Goal: Use online tool/utility: Utilize a website feature to perform a specific function

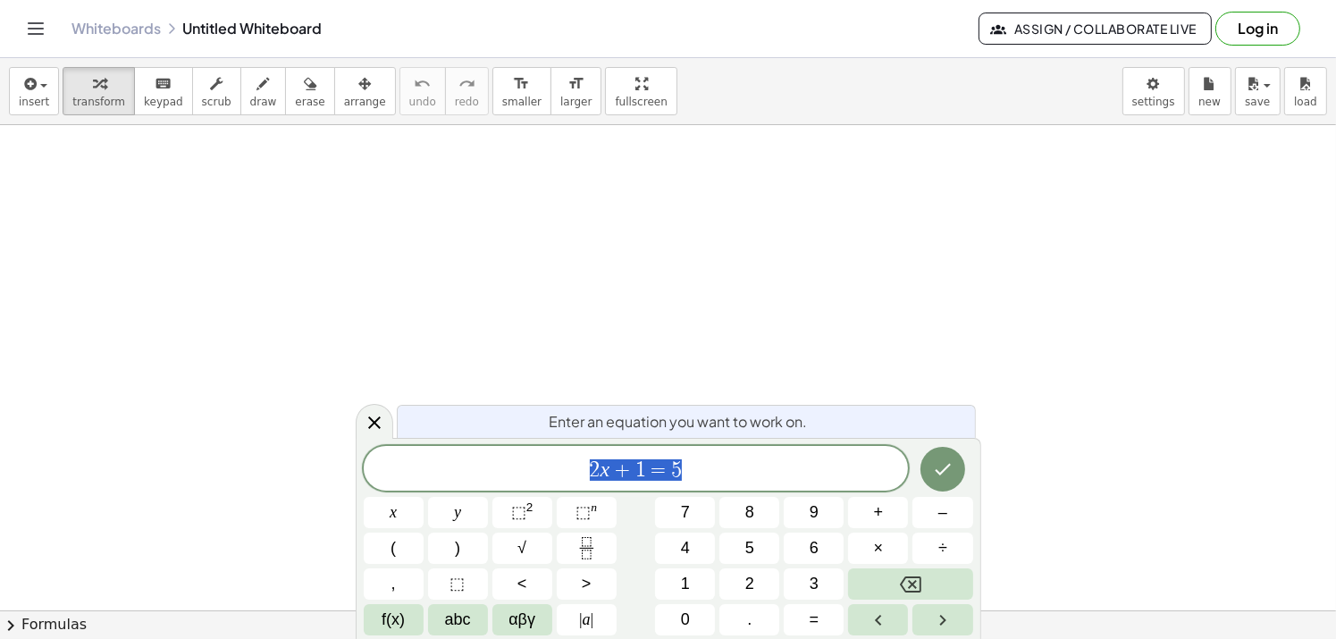
drag, startPoint x: 682, startPoint y: 466, endPoint x: 521, endPoint y: 456, distance: 161.2
click at [521, 456] on div "****** 2 x + 1 = 5" at bounding box center [636, 468] width 545 height 45
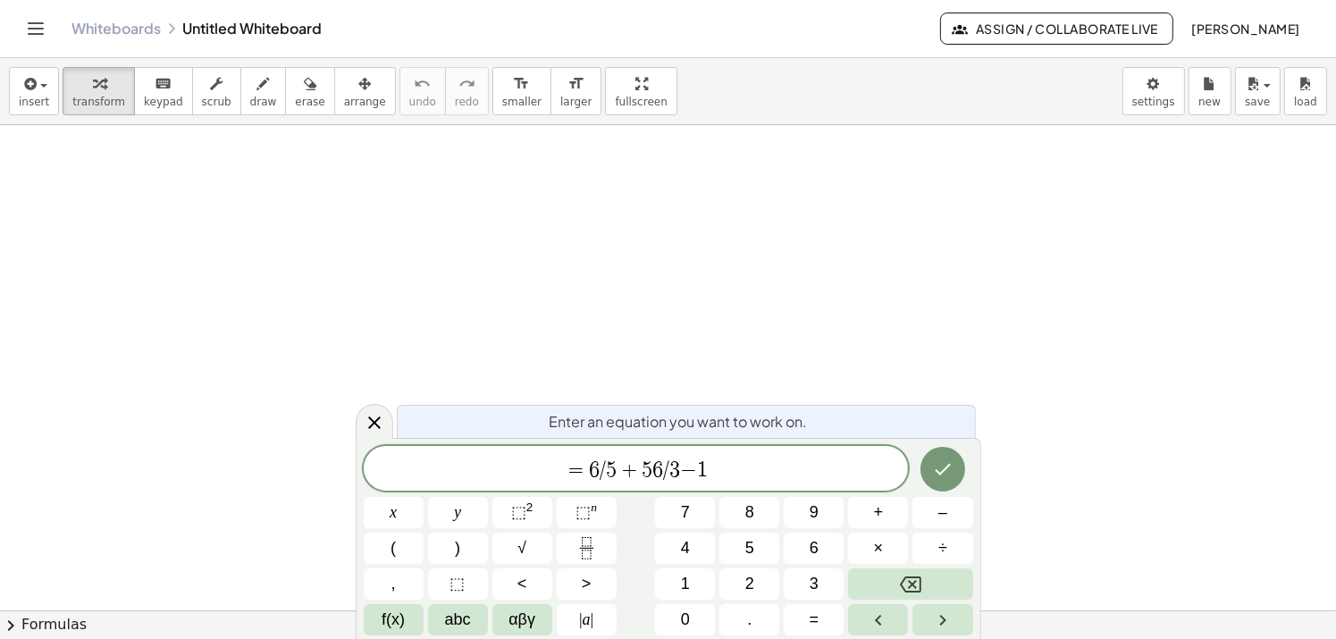
click at [585, 469] on span "=" at bounding box center [576, 469] width 26 height 21
click at [943, 480] on button "Done" at bounding box center [942, 469] width 45 height 45
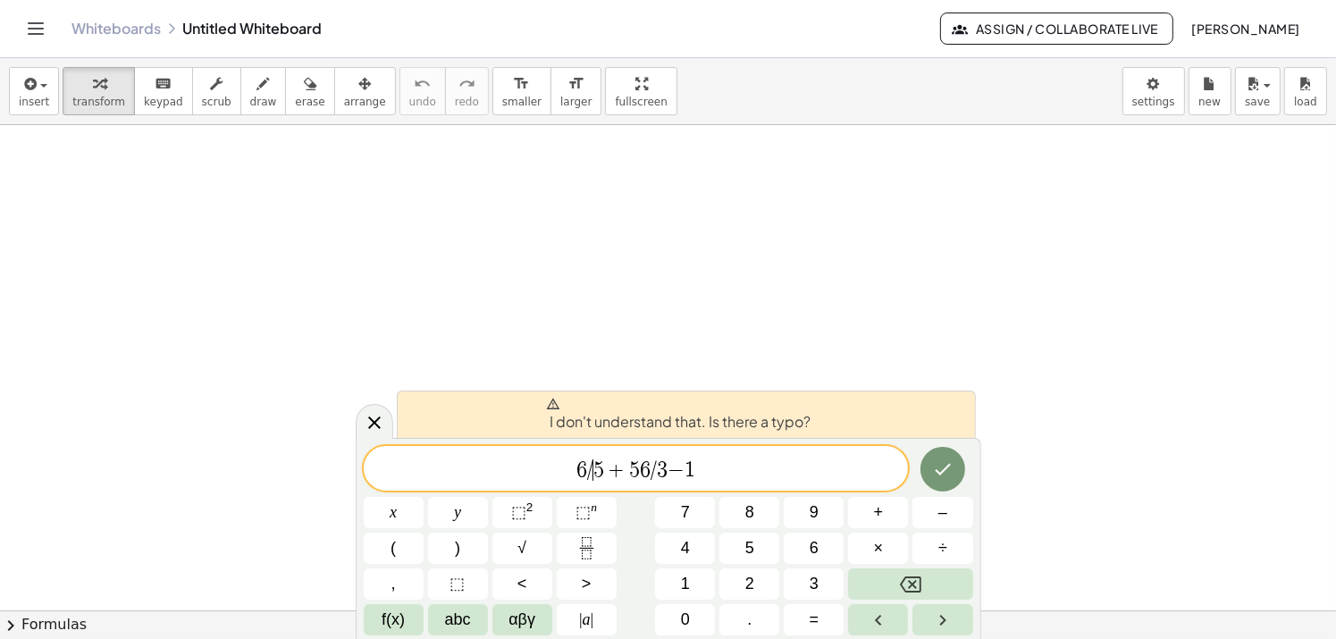
click at [597, 470] on span "5" at bounding box center [598, 469] width 11 height 21
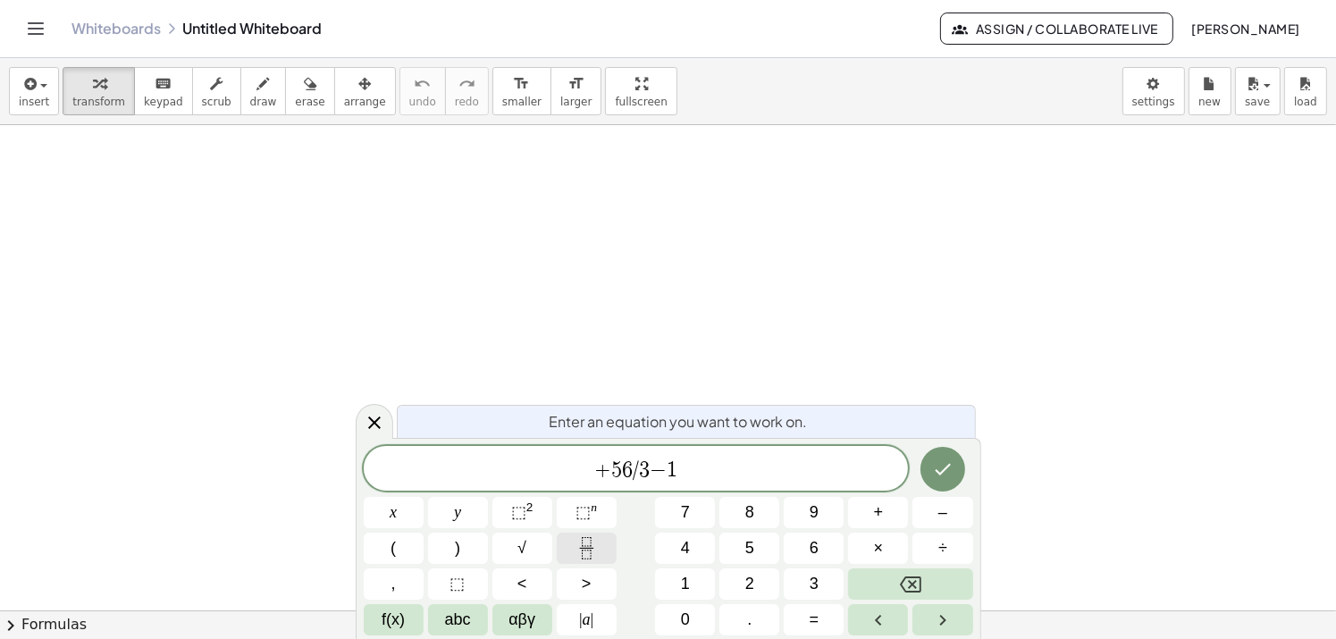
click at [596, 547] on icon "Fraction" at bounding box center [586, 548] width 22 height 22
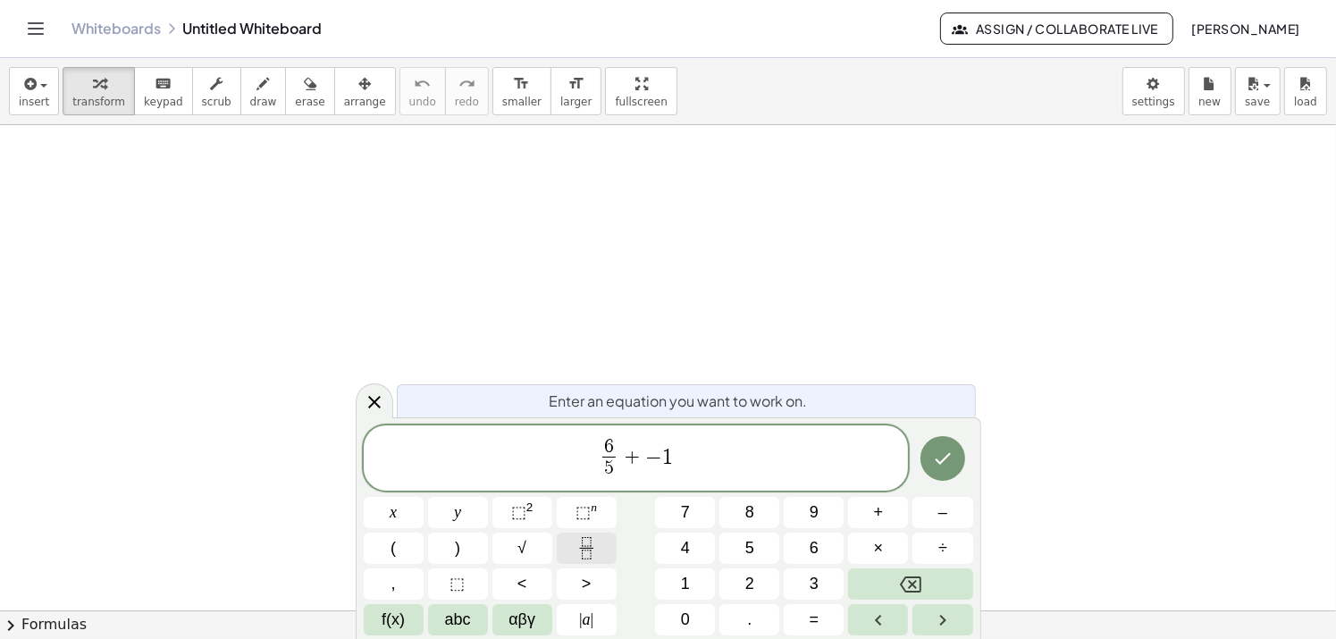
click at [575, 553] on icon "Fraction" at bounding box center [586, 548] width 22 height 22
click at [952, 471] on button "Done" at bounding box center [942, 458] width 45 height 45
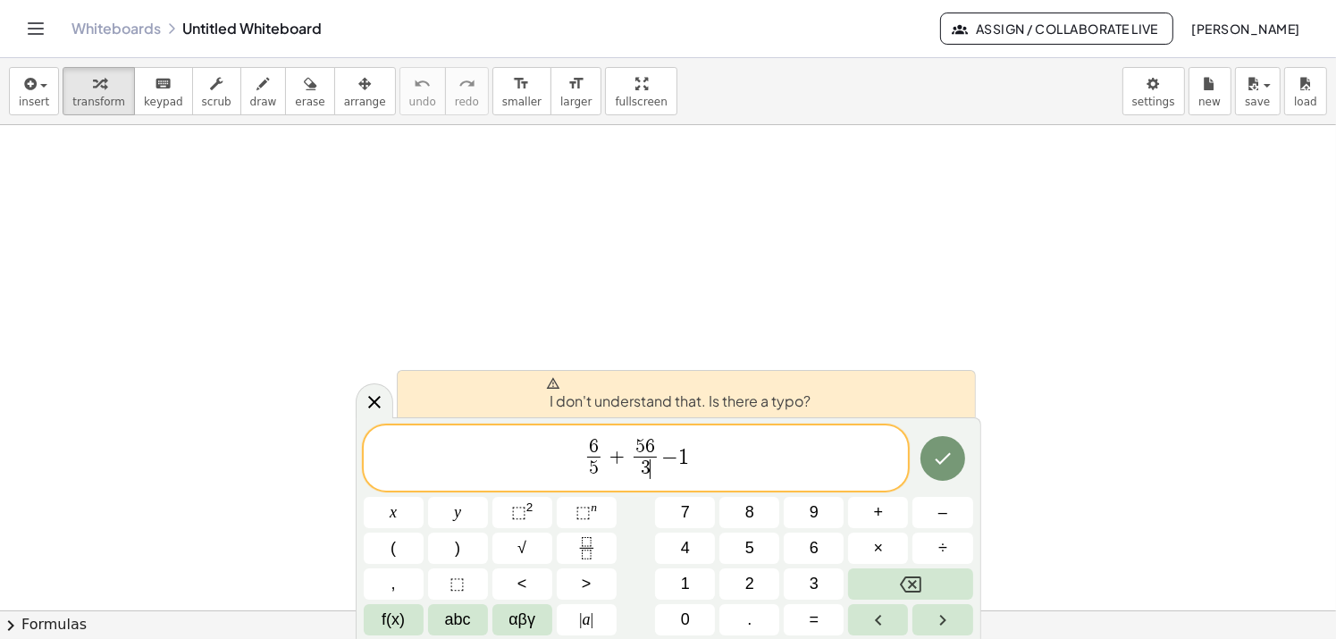
click at [696, 460] on span "6 5 ​ + 5 6 3 ​ ​ − 1" at bounding box center [636, 459] width 545 height 47
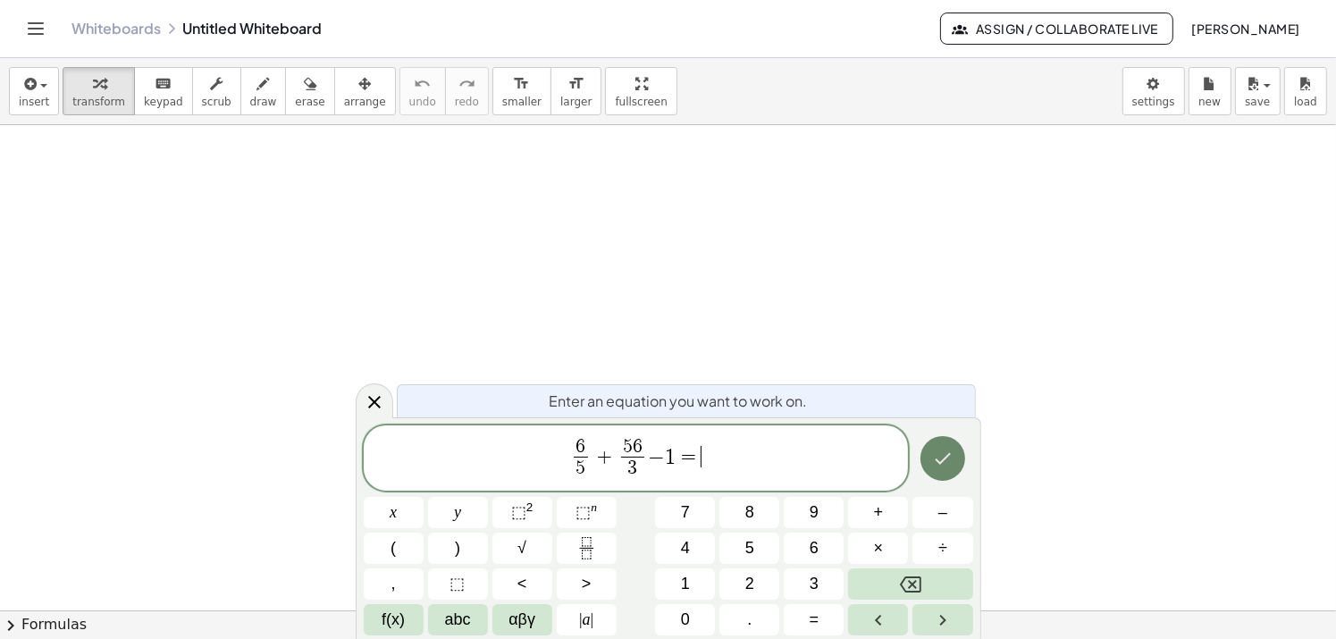
click at [935, 460] on icon "Done" at bounding box center [942, 458] width 21 height 21
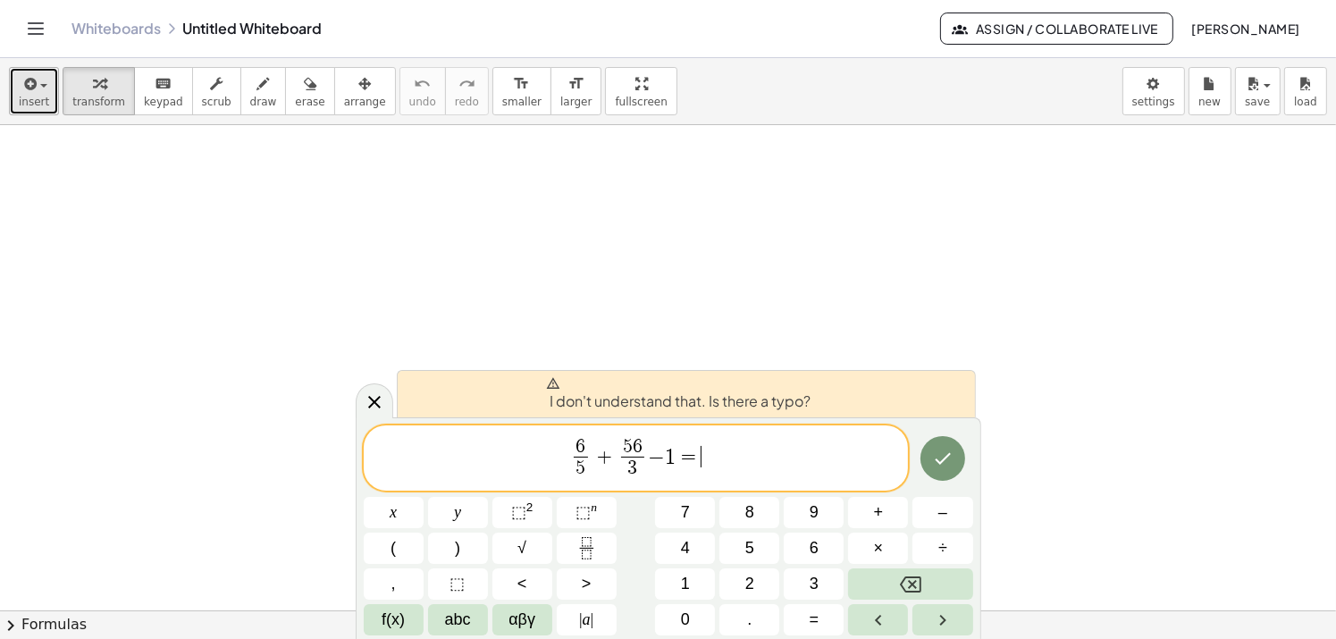
click at [38, 96] on span "insert" at bounding box center [34, 102] width 30 height 13
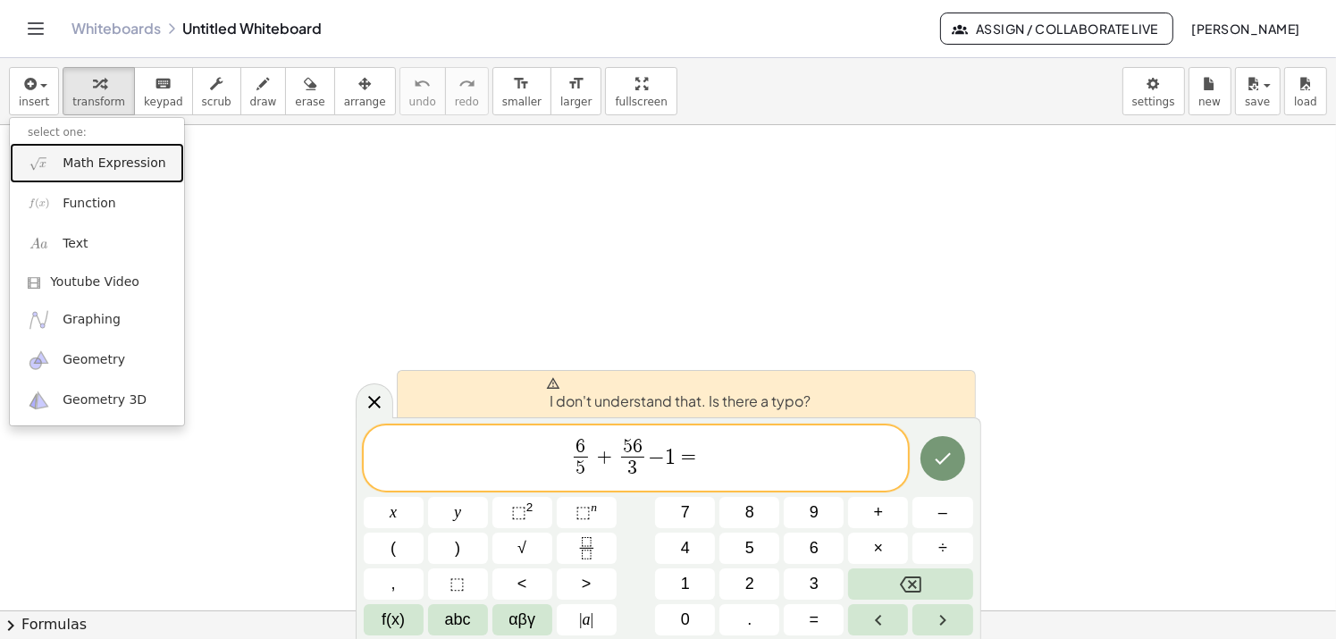
click at [99, 170] on span "Math Expression" at bounding box center [114, 164] width 103 height 18
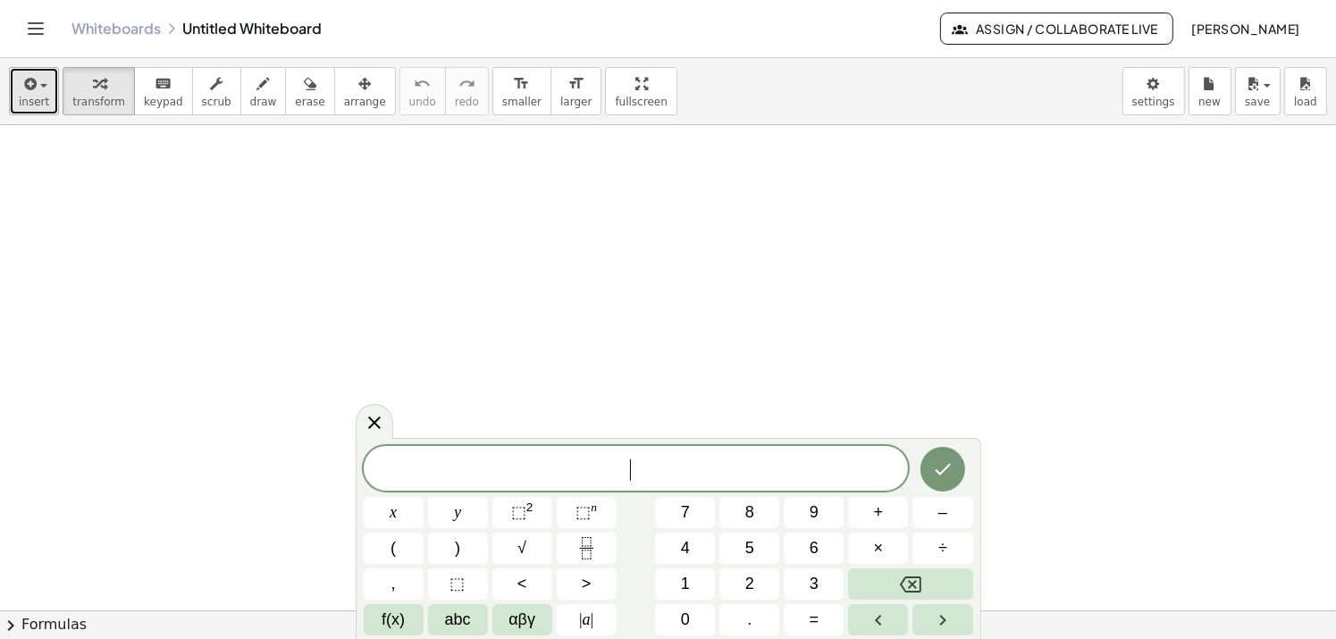
click at [46, 99] on button "insert" at bounding box center [34, 91] width 50 height 48
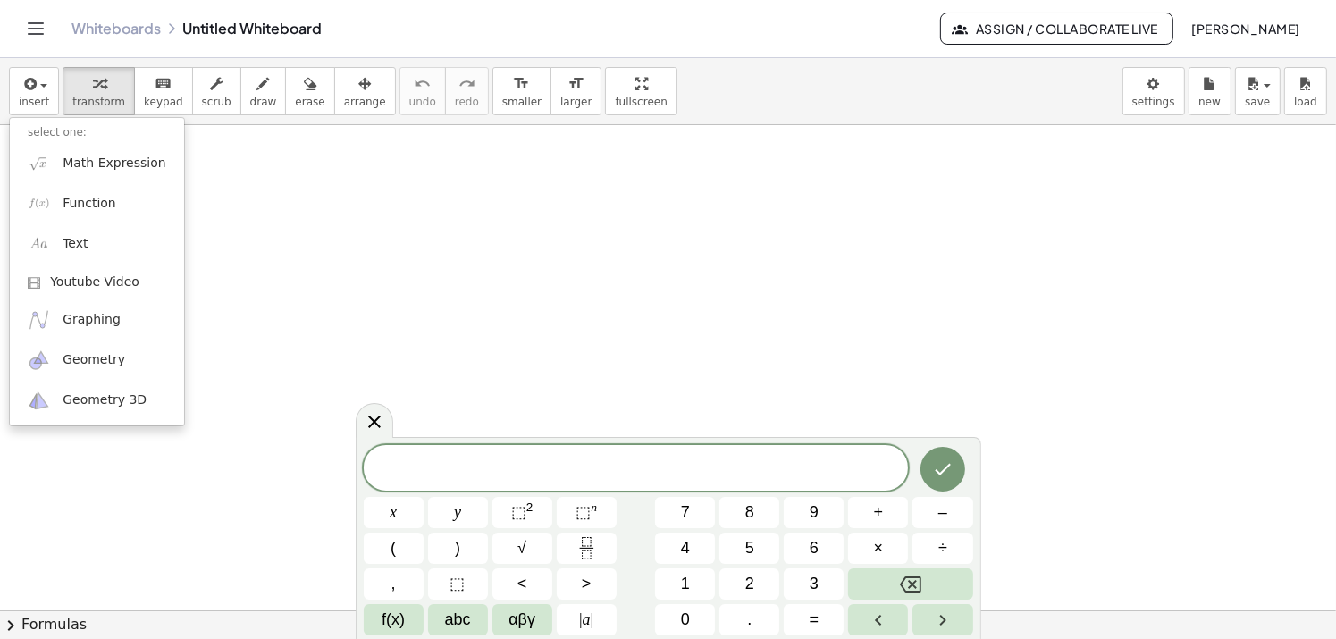
click at [692, 475] on span at bounding box center [636, 469] width 545 height 27
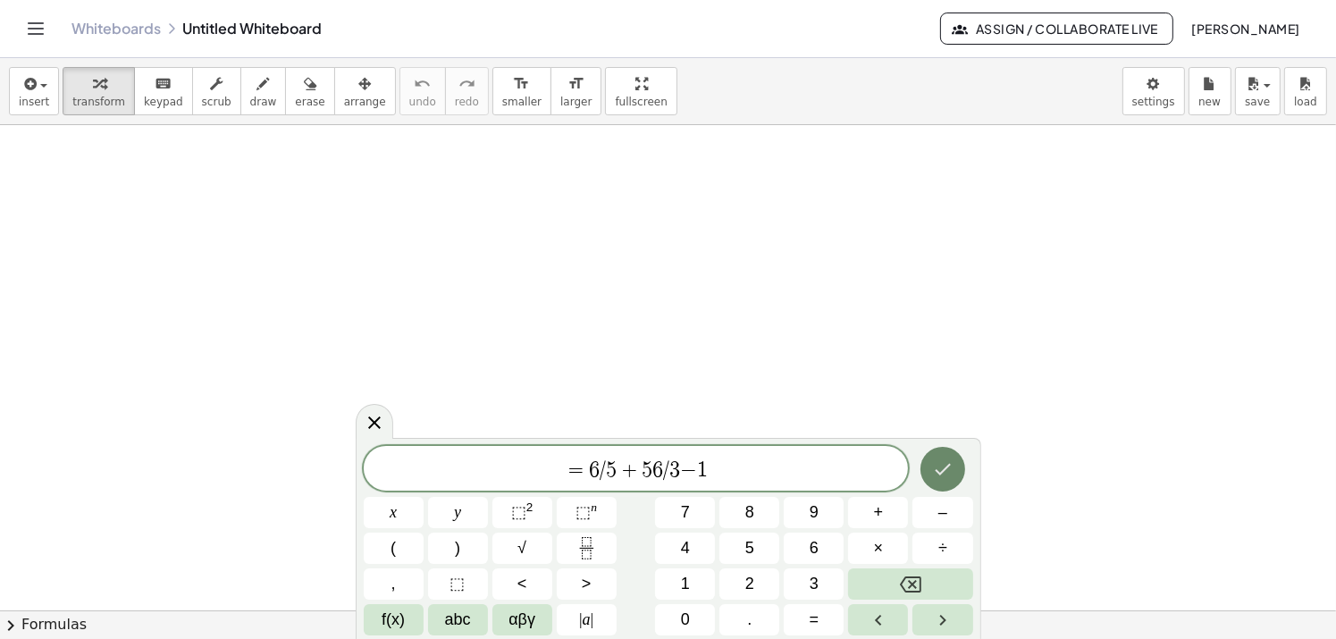
click at [951, 474] on icon "Done" at bounding box center [942, 468] width 21 height 21
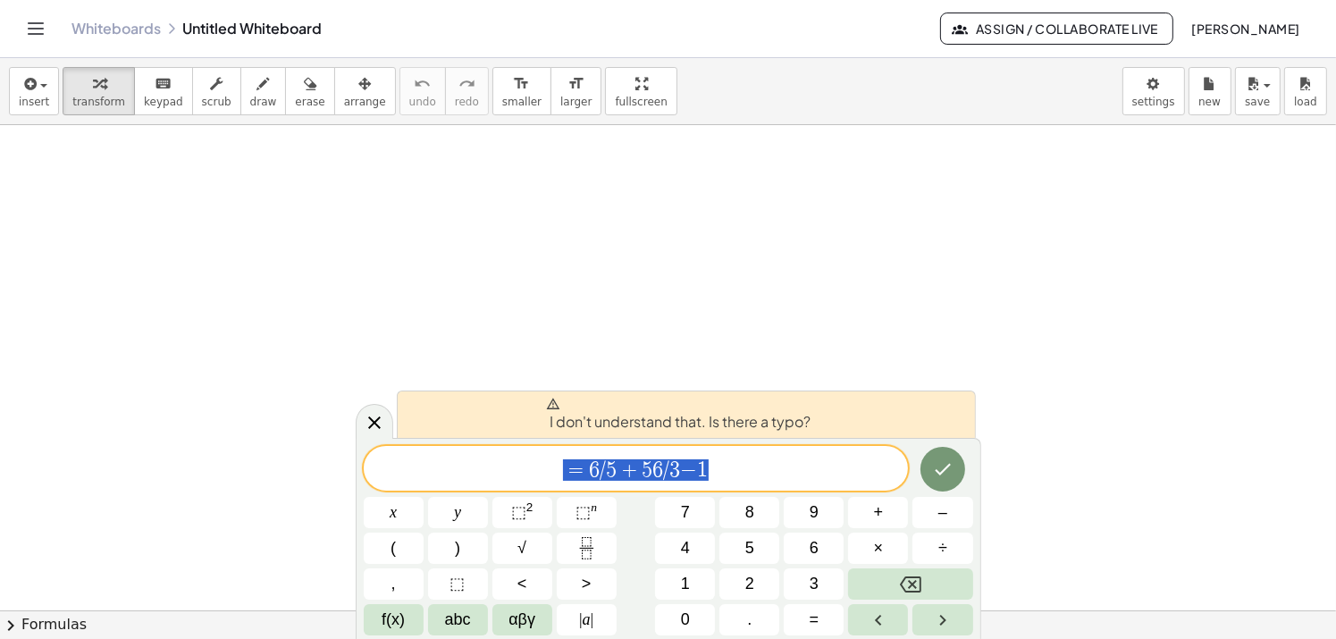
drag, startPoint x: 714, startPoint y: 475, endPoint x: 498, endPoint y: 454, distance: 217.3
click at [503, 455] on div "**********" at bounding box center [636, 468] width 545 height 45
